Goal: Task Accomplishment & Management: Manage account settings

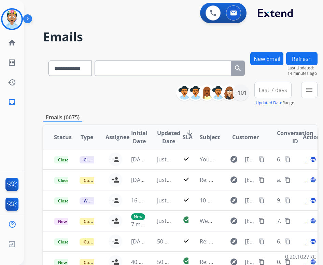
select select "**********"
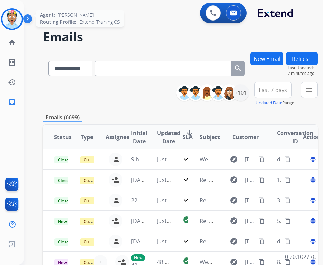
click at [13, 17] on img at bounding box center [11, 19] width 19 height 19
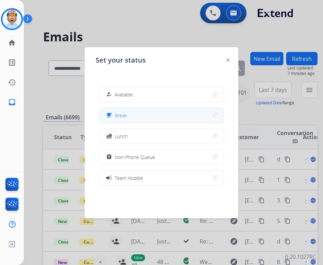
click at [140, 115] on button "free_breakfast Break" at bounding box center [161, 115] width 124 height 15
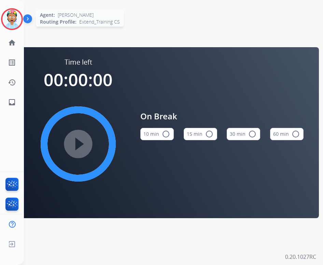
click at [16, 18] on img at bounding box center [11, 19] width 19 height 19
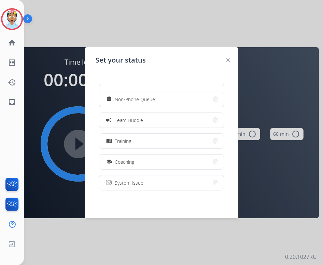
scroll to position [68, 0]
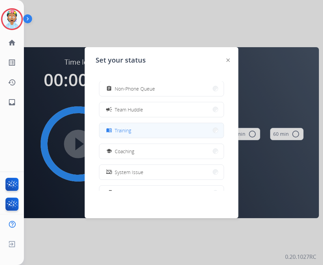
click at [149, 131] on button "menu_book Training" at bounding box center [161, 130] width 124 height 15
